Goal: Transaction & Acquisition: Purchase product/service

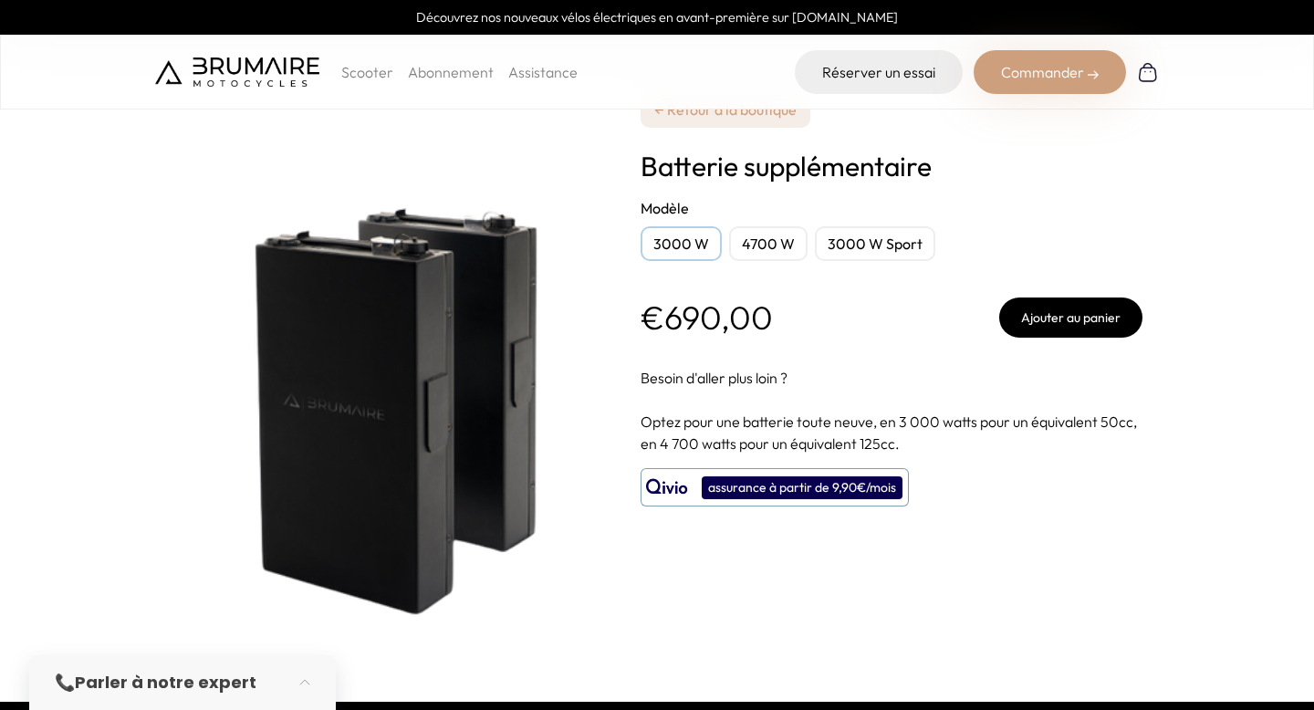
click at [764, 238] on div "4700 W" at bounding box center [768, 243] width 78 height 35
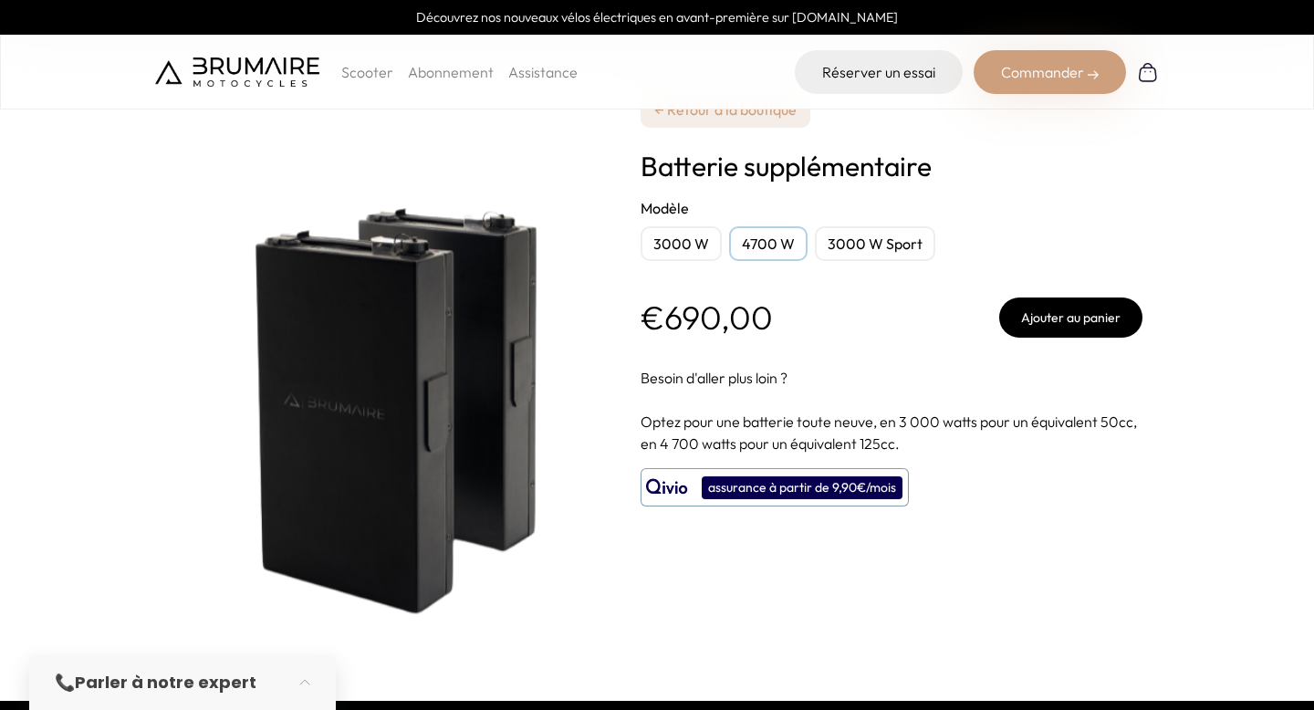
click at [689, 246] on div "3000 W" at bounding box center [681, 243] width 81 height 35
click at [1077, 324] on button "Ajouter au panier" at bounding box center [1070, 318] width 143 height 40
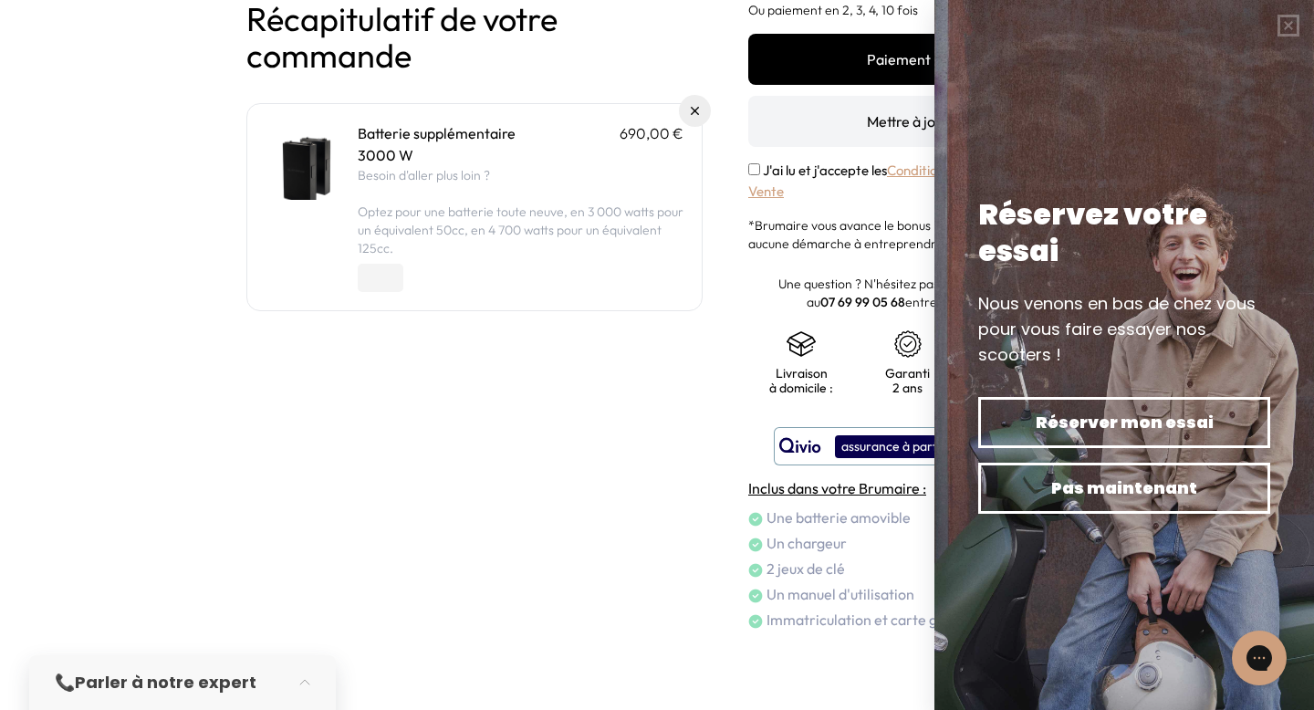
click at [1277, 581] on div at bounding box center [657, 581] width 1314 height 0
click at [1294, 19] on button "button" at bounding box center [1288, 25] width 51 height 51
